Goal: Contribute content: Add original content to the website for others to see

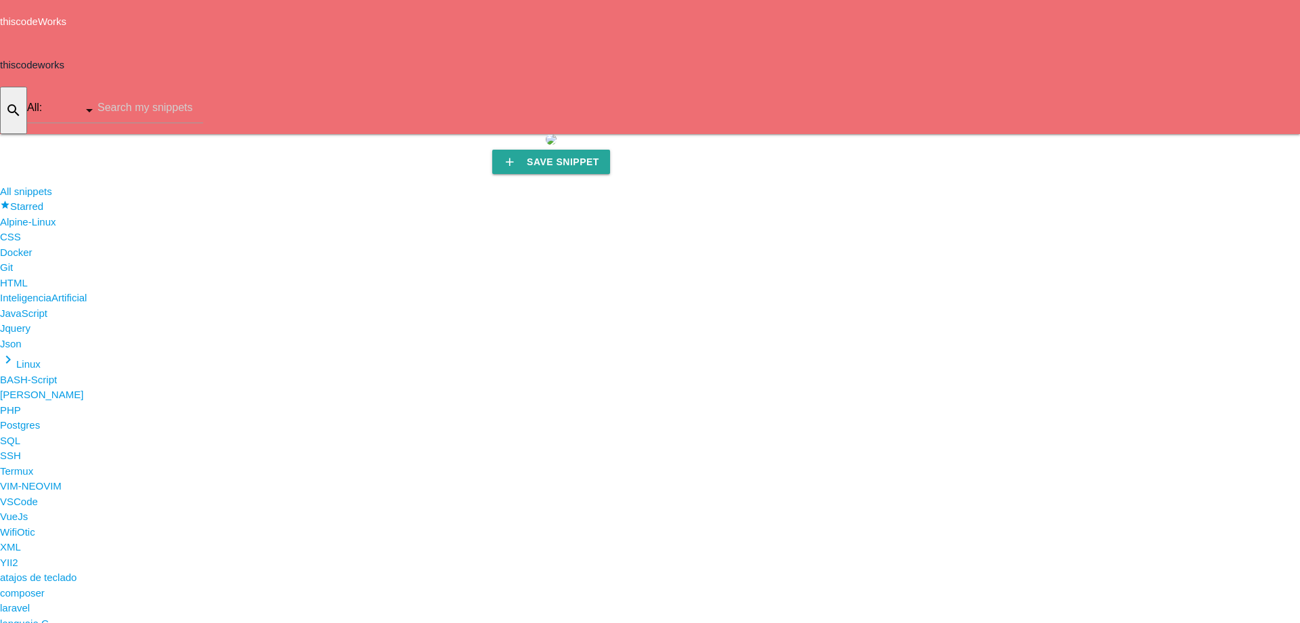
scroll to position [522, 0]
click at [61, 509] on li "VueJs" at bounding box center [650, 517] width 1300 height 16
click at [70, 494] on li "VSCode" at bounding box center [650, 502] width 1300 height 16
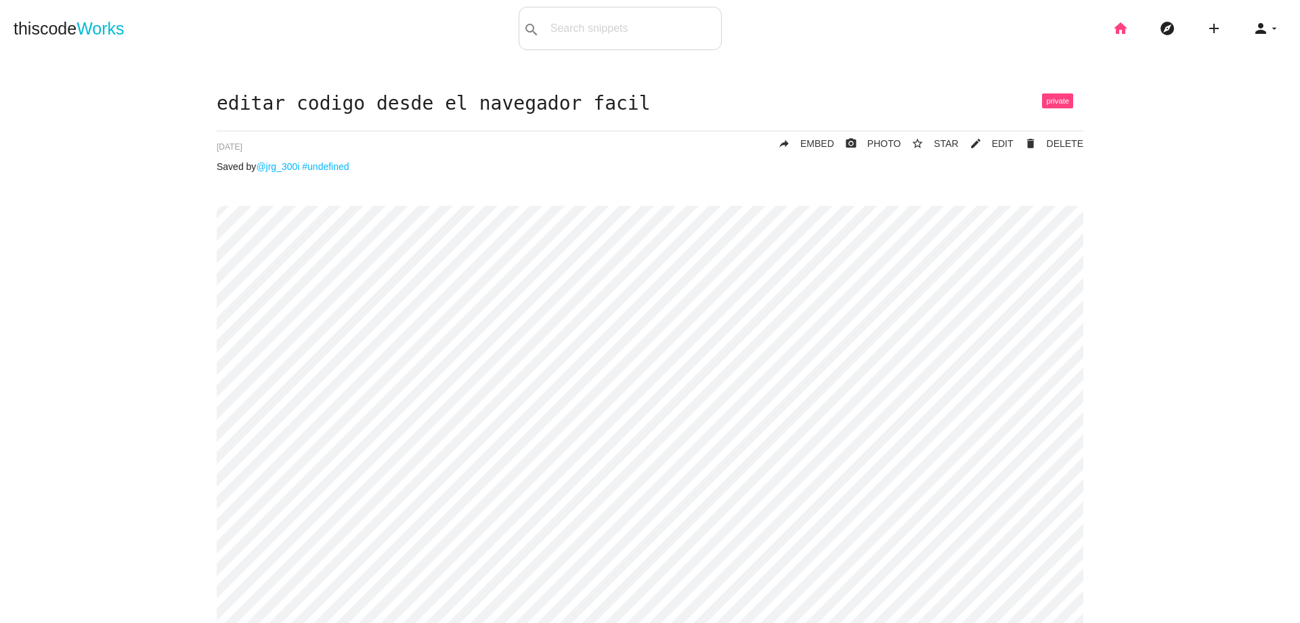
click at [1113, 28] on icon "home" at bounding box center [1121, 28] width 16 height 43
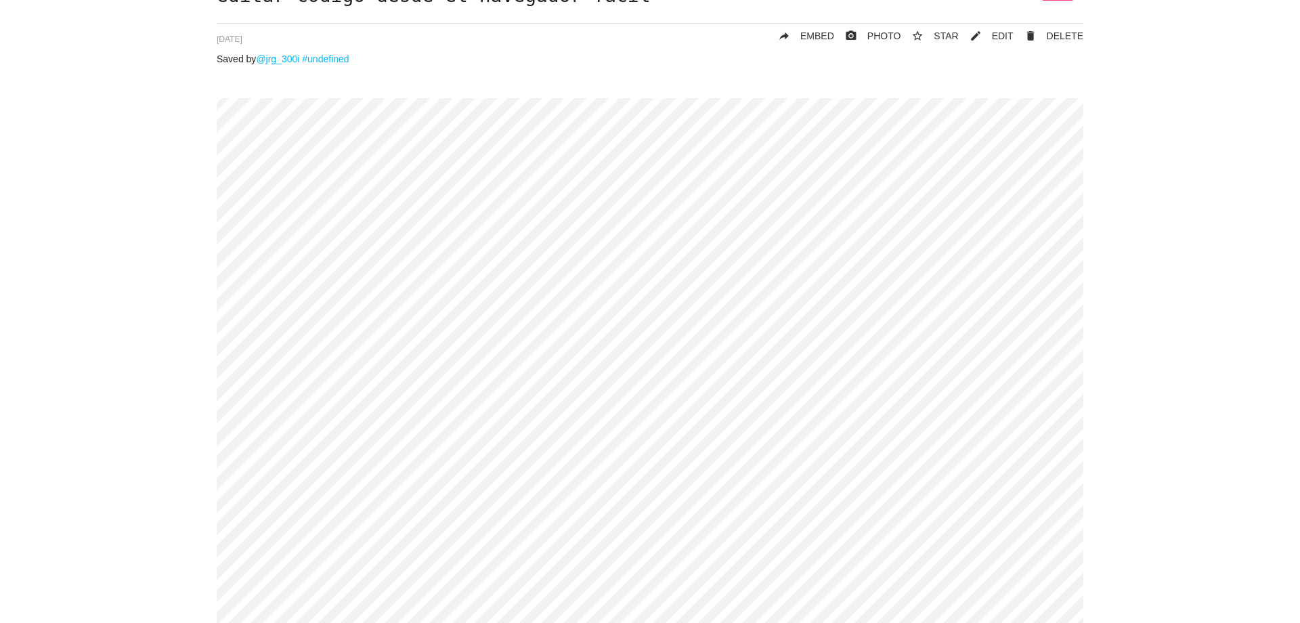
scroll to position [183, 0]
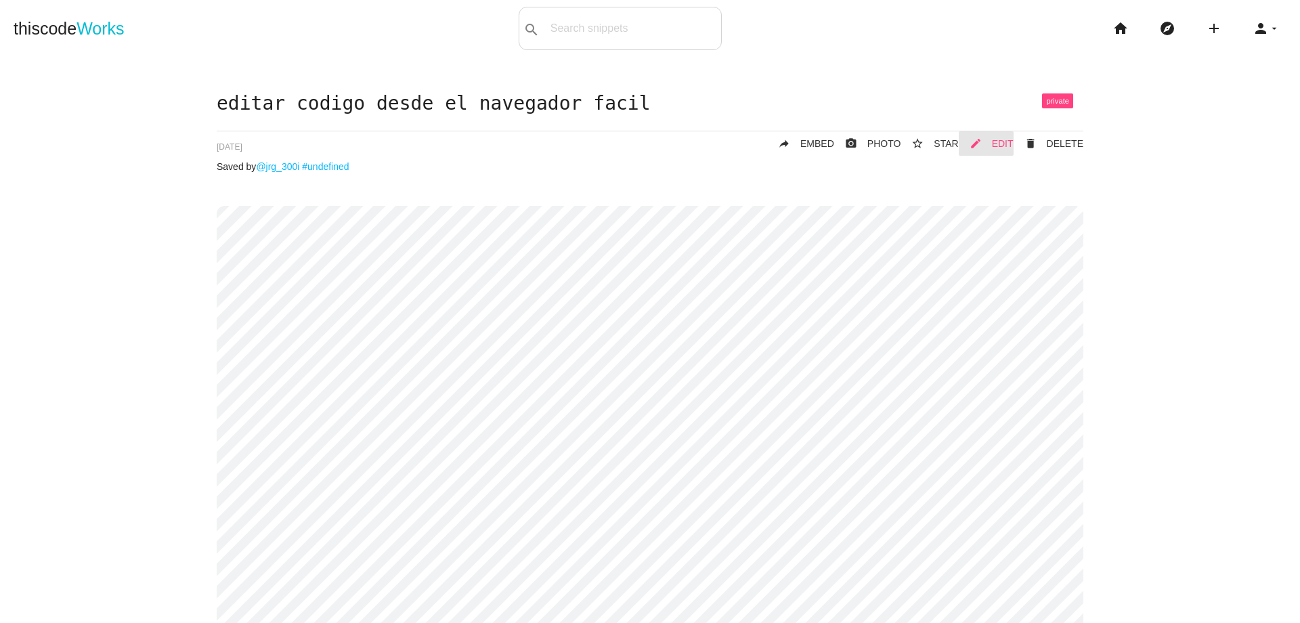
click at [1009, 138] on span "EDIT" at bounding box center [1003, 143] width 22 height 11
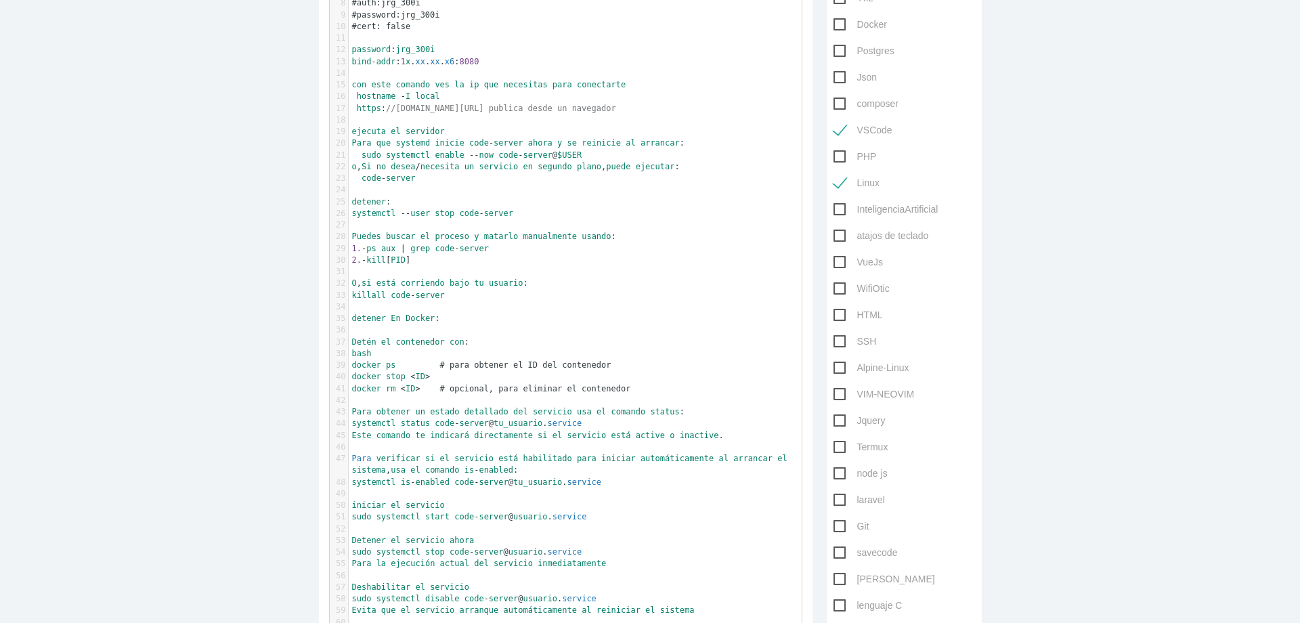
scroll to position [4, 0]
drag, startPoint x: 393, startPoint y: 52, endPoint x: 436, endPoint y: 53, distance: 43.3
click at [436, 53] on pre "password : jrg_300i" at bounding box center [580, 50] width 463 height 12
type textarea "colocar"
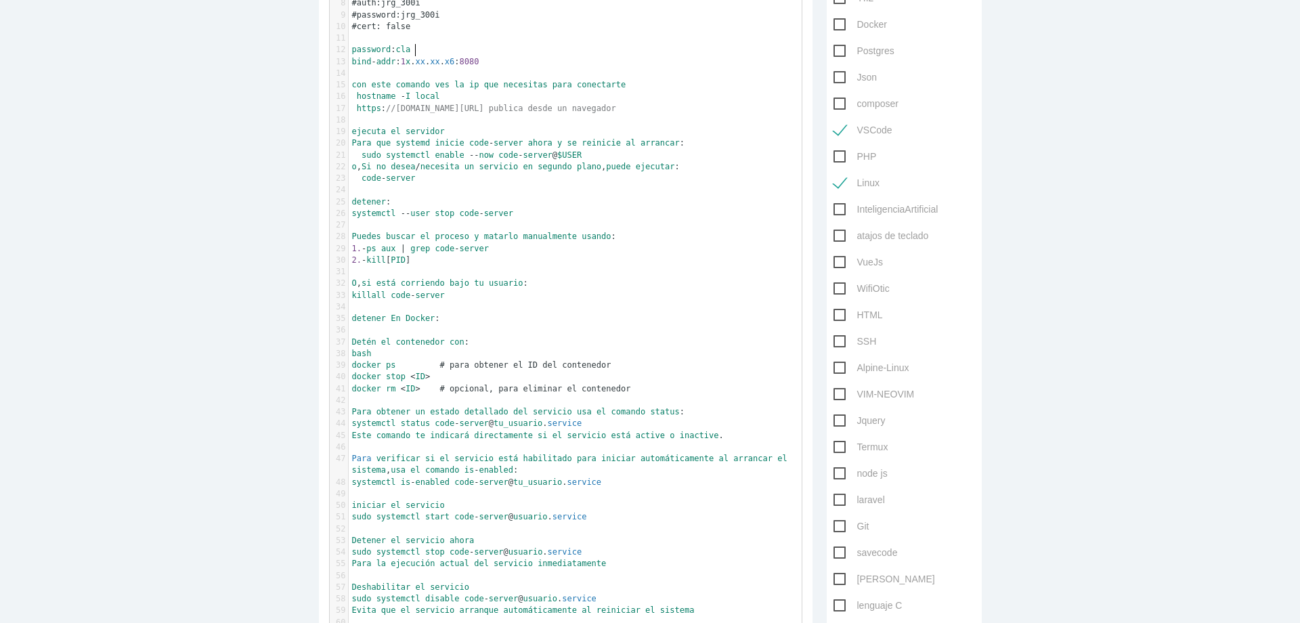
type textarea "clave"
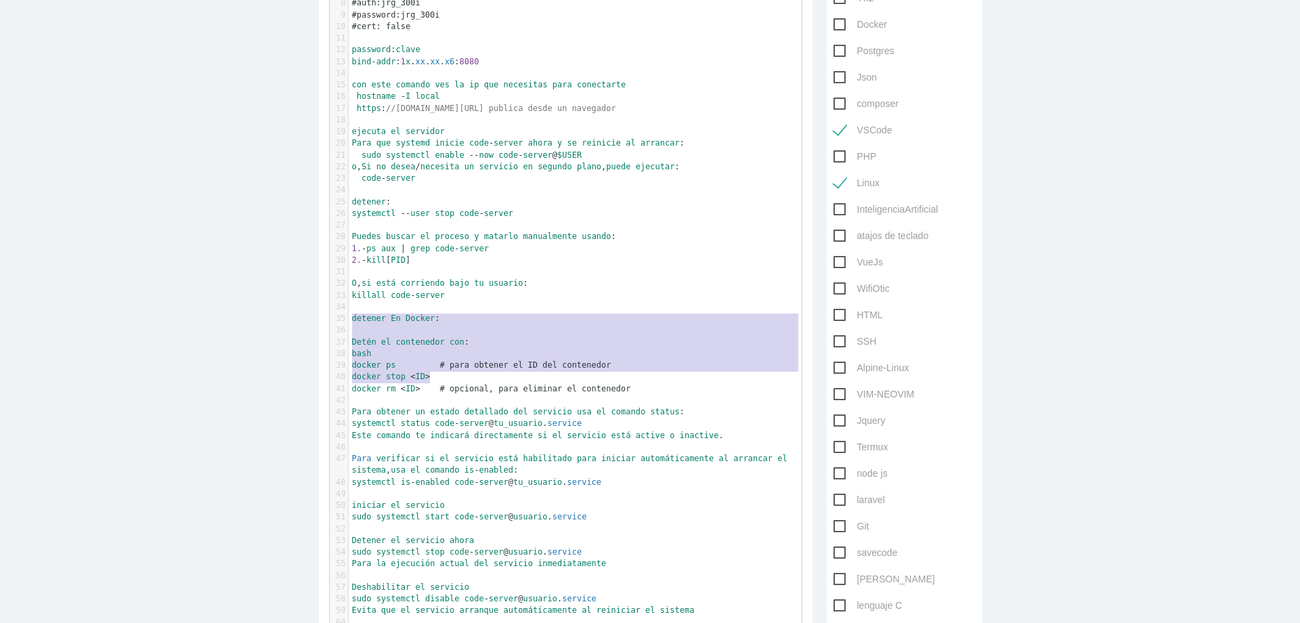
type textarea "detener En Docker: Detén el contenedor con: bash docker ps # para obtener el ID…"
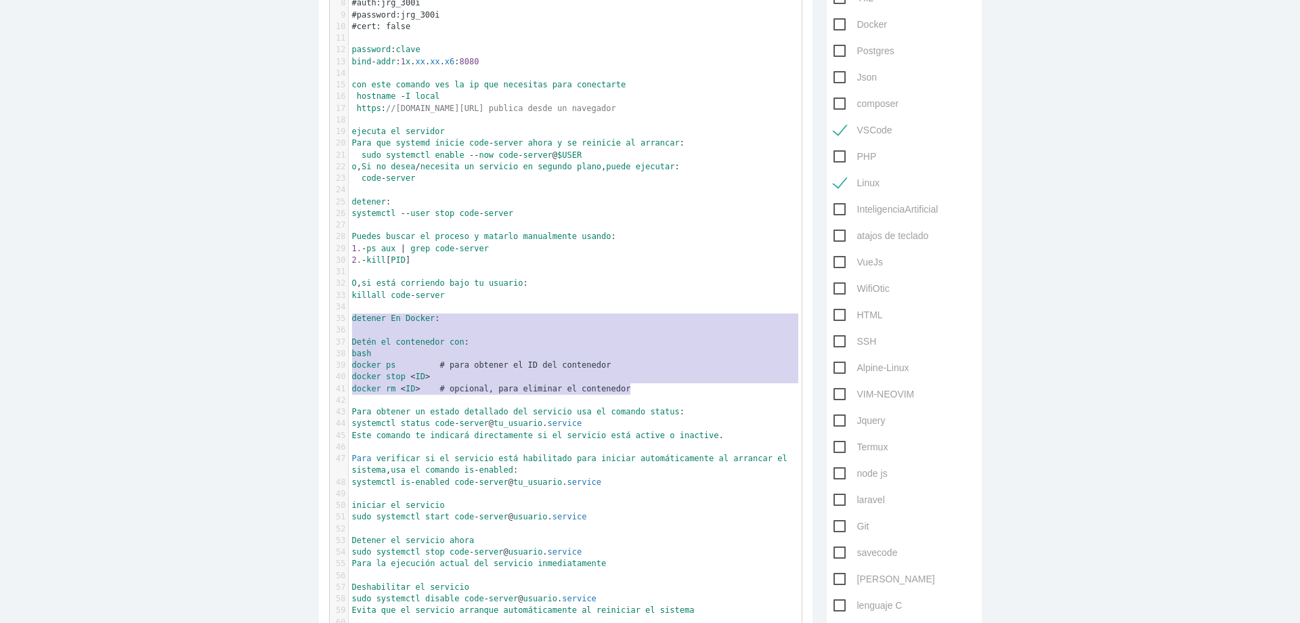
drag, startPoint x: 346, startPoint y: 320, endPoint x: 660, endPoint y: 385, distance: 320.4
click at [660, 385] on div "1 instalarlo 2 curl - fsSL https : //code-server.dev/install.sh | sh 3 ​ 4 conf…" at bounding box center [580, 436] width 463 height 1040
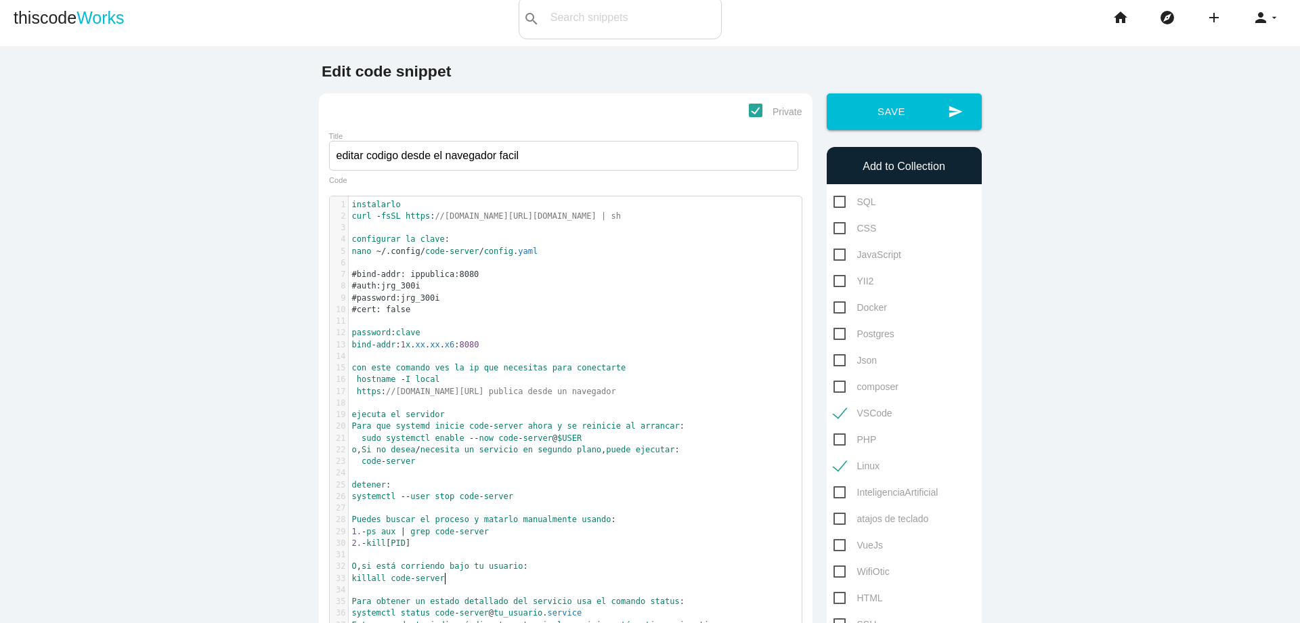
scroll to position [0, 0]
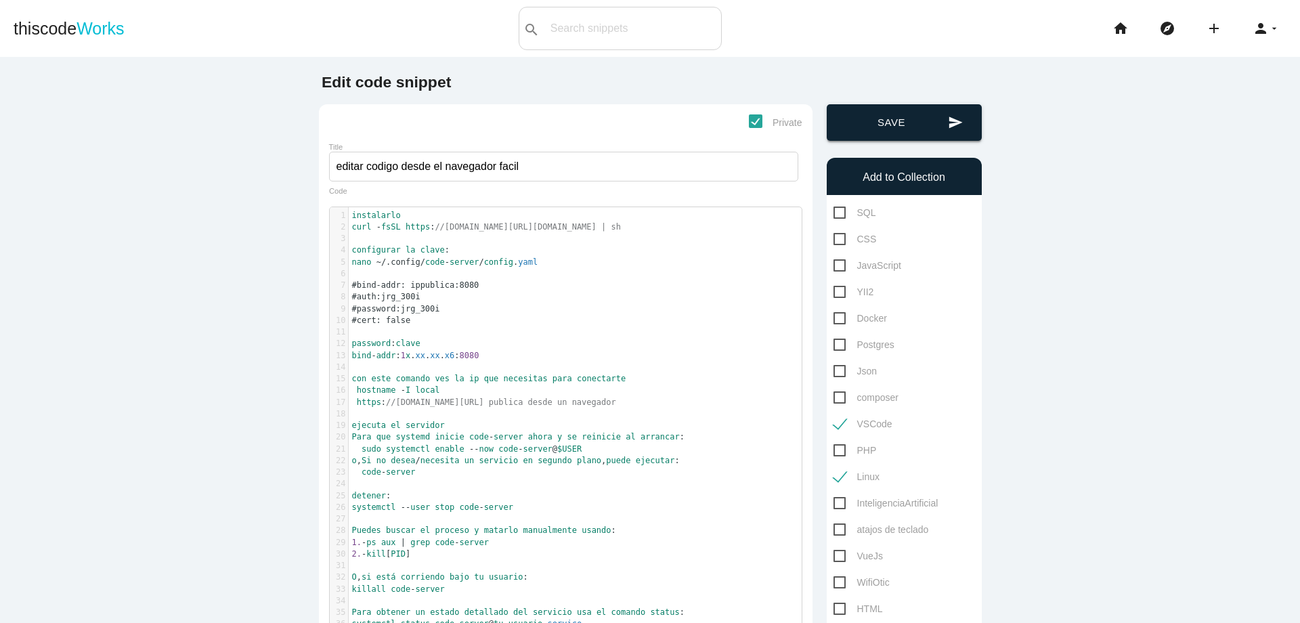
click at [896, 128] on button "send Save" at bounding box center [904, 122] width 155 height 37
type textarea "#bind-addr: ippublica:8080 #auth:jrg_300i #password:jrg_300i #cert: false"
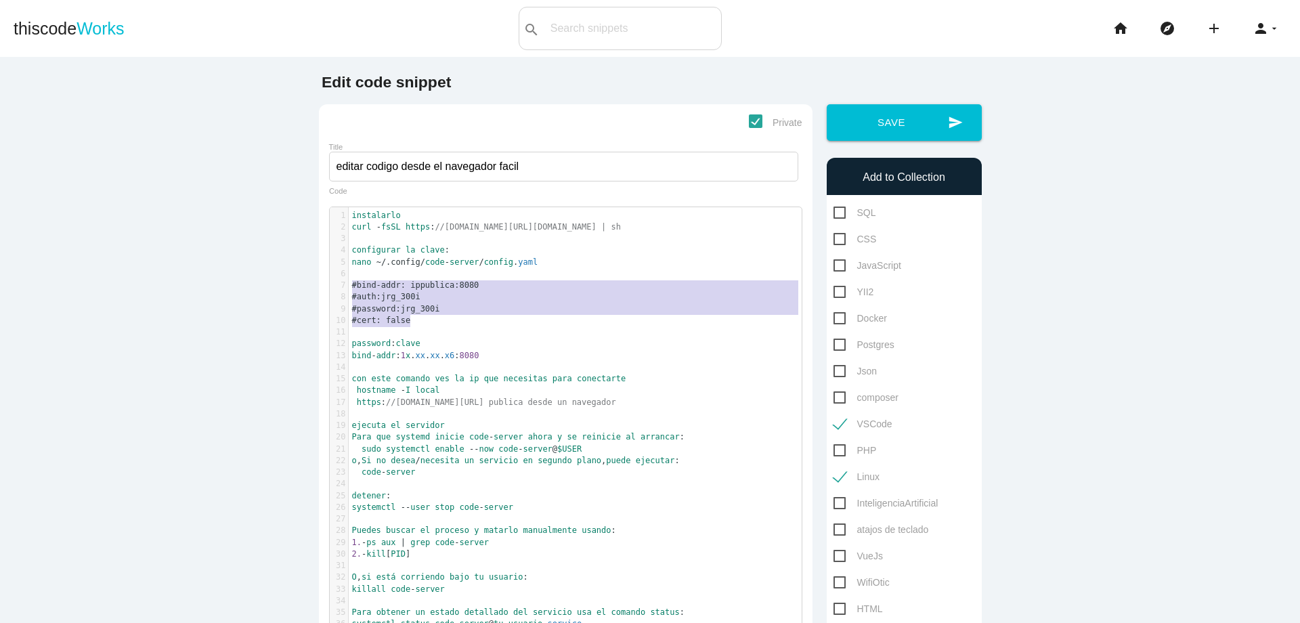
drag, startPoint x: 349, startPoint y: 285, endPoint x: 464, endPoint y: 318, distance: 119.6
click at [532, 318] on pre "#cert: false" at bounding box center [580, 321] width 463 height 12
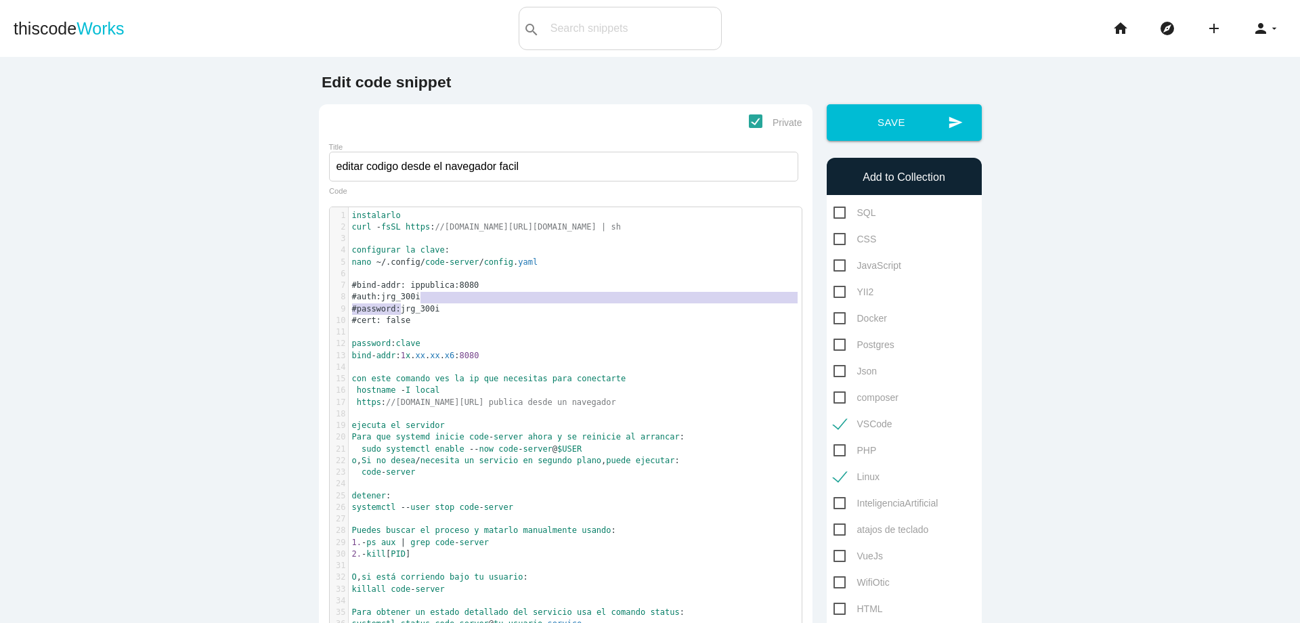
type textarea "jrg_300i"
drag, startPoint x: 395, startPoint y: 311, endPoint x: 466, endPoint y: 308, distance: 71.2
click at [466, 308] on pre "#password:jrg_300i" at bounding box center [580, 309] width 463 height 12
type textarea "jrg_300i"
drag, startPoint x: 377, startPoint y: 296, endPoint x: 429, endPoint y: 299, distance: 52.9
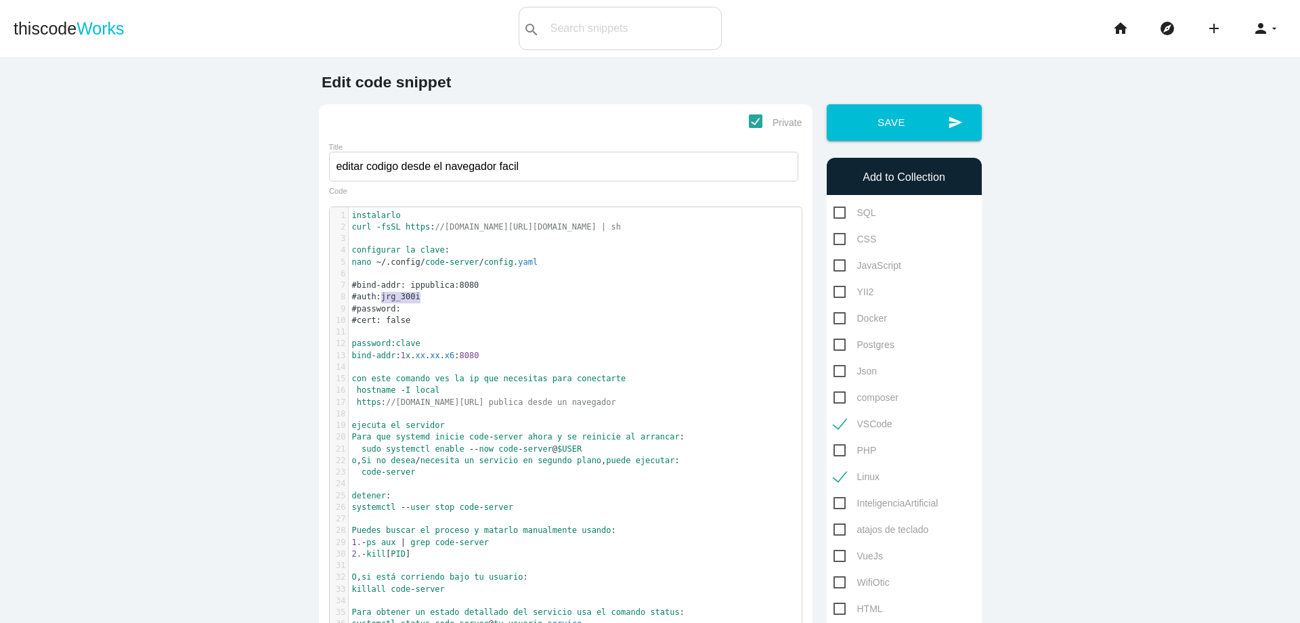
click at [429, 299] on pre "#auth:jrg_300i" at bounding box center [580, 297] width 463 height 12
